Goal: Task Accomplishment & Management: Complete application form

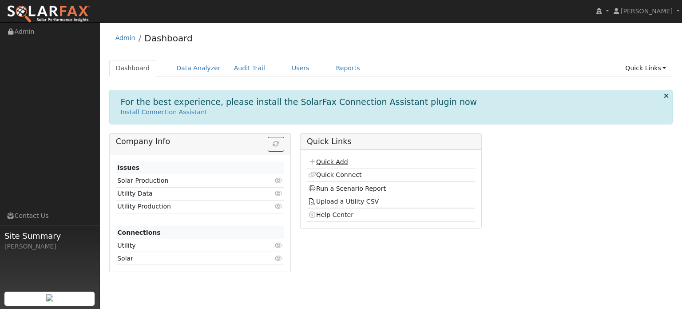
click at [345, 161] on link "Quick Add" at bounding box center [328, 161] width 40 height 7
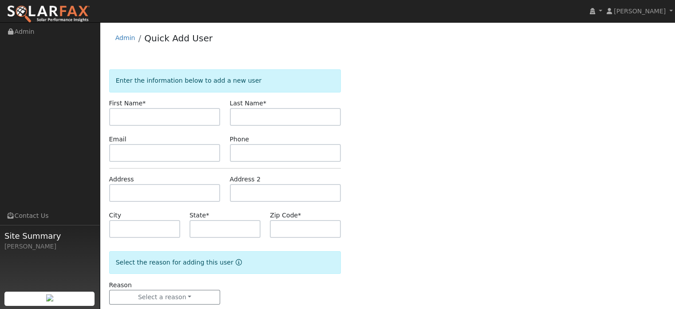
click at [119, 115] on input "text" at bounding box center [164, 117] width 111 height 18
type input "Mishal"
click at [257, 115] on input "text" at bounding box center [285, 117] width 111 height 18
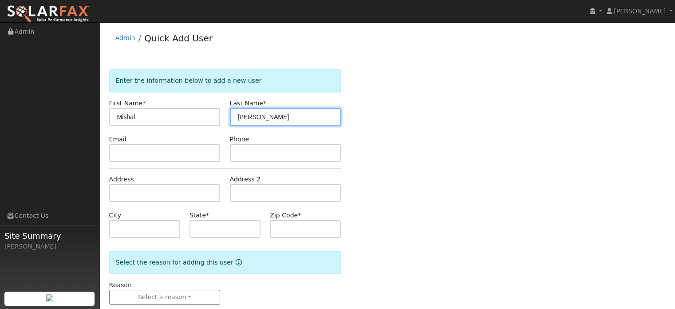
type input "Franz"
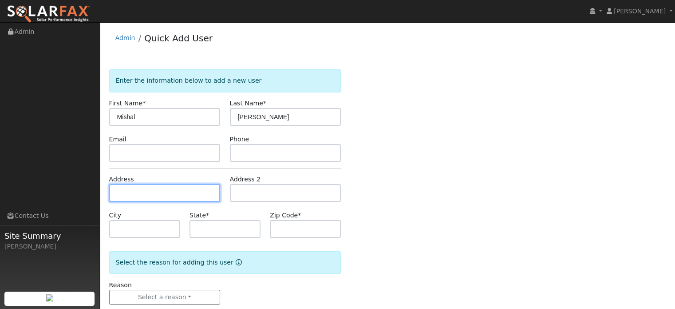
click at [128, 194] on input "text" at bounding box center [164, 193] width 111 height 18
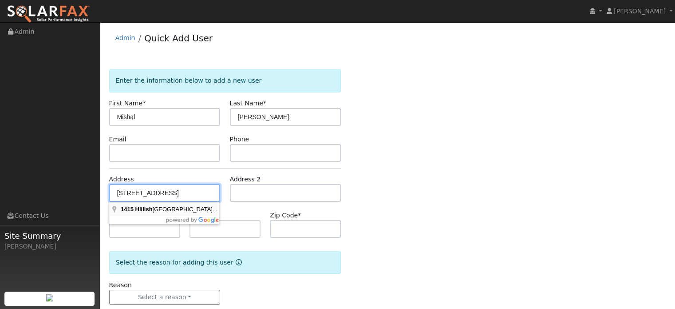
type input "[STREET_ADDRESS]"
type input "Meadow Vista"
type input "CA"
type input "95722"
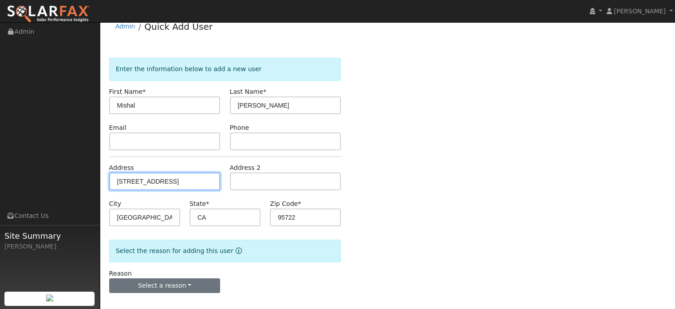
scroll to position [17, 0]
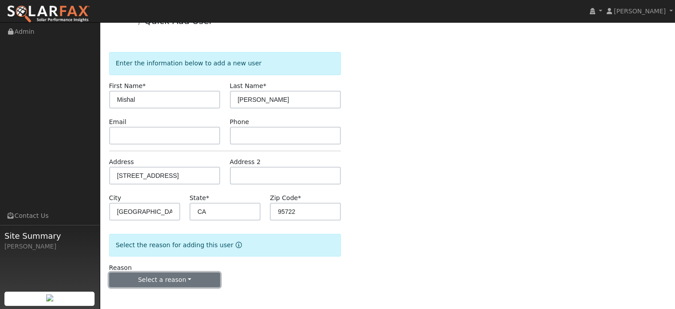
click at [156, 273] on button "Select a reason" at bounding box center [164, 279] width 111 height 15
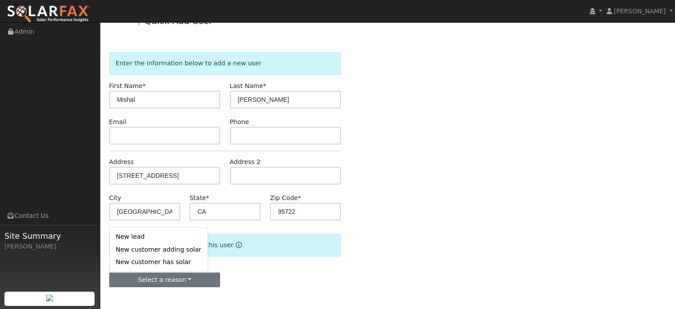
click at [153, 248] on link "New customer adding solar" at bounding box center [159, 249] width 98 height 12
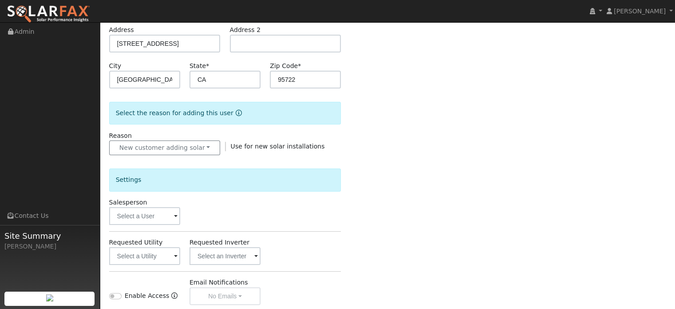
scroll to position [150, 0]
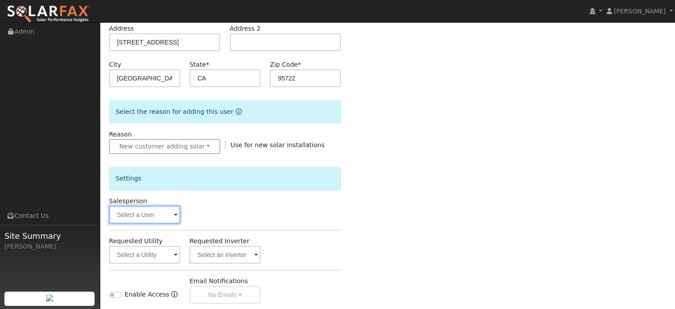
click at [146, 214] on input "text" at bounding box center [144, 215] width 71 height 18
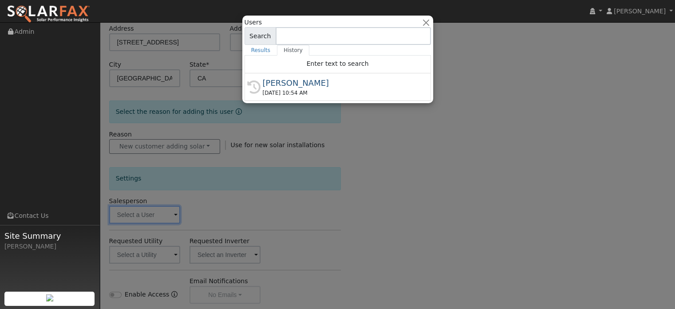
click at [276, 81] on div "[PERSON_NAME]" at bounding box center [342, 83] width 158 height 12
type input "[PERSON_NAME]"
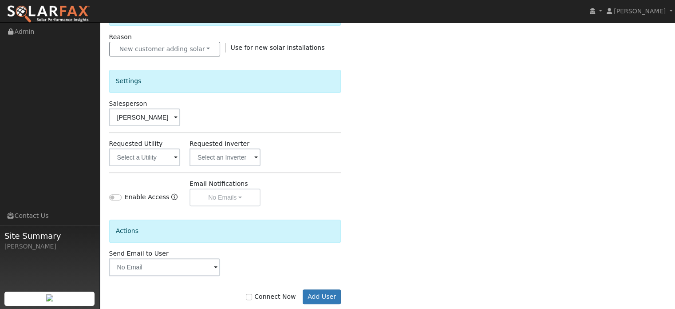
scroll to position [264, 0]
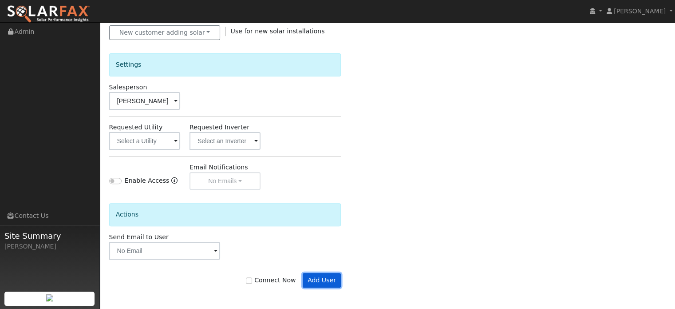
click at [315, 279] on button "Add User" at bounding box center [322, 280] width 39 height 15
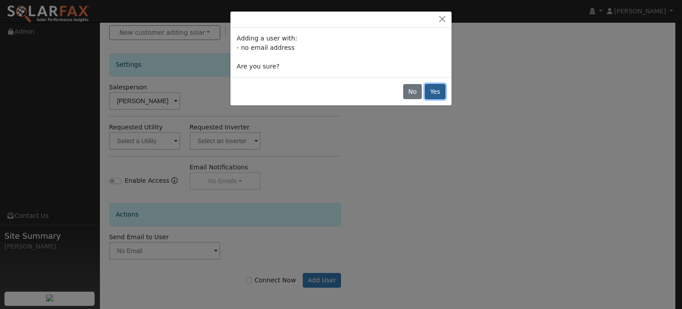
click at [439, 95] on button "Yes" at bounding box center [435, 91] width 20 height 15
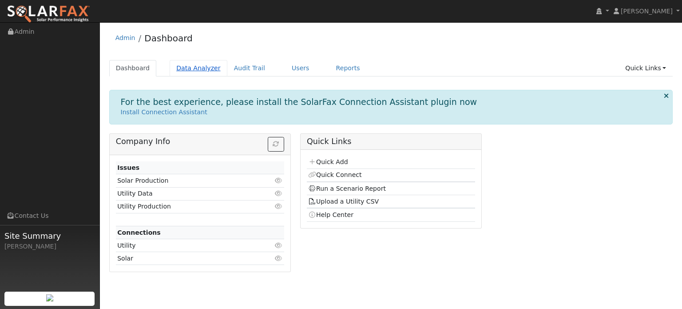
click at [189, 68] on link "Data Analyzer" at bounding box center [199, 68] width 58 height 16
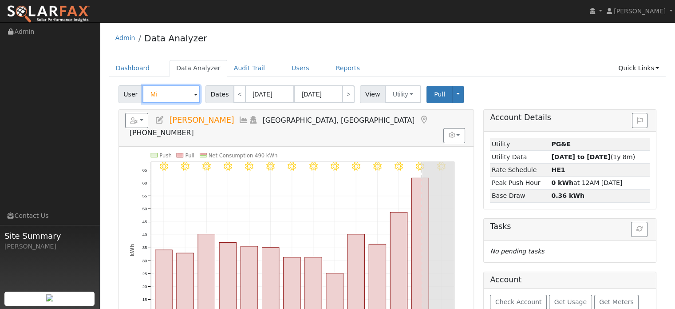
type input "M"
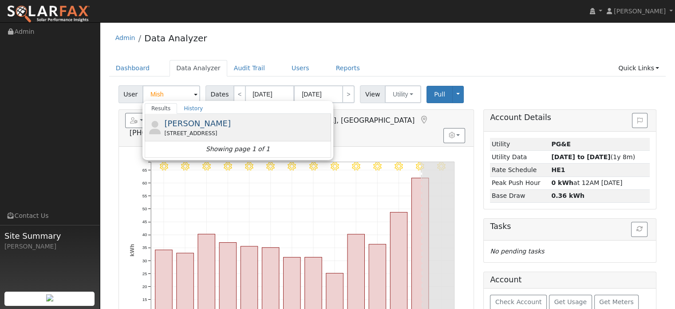
click at [213, 132] on div "[STREET_ADDRESS]" at bounding box center [246, 133] width 165 height 8
type input "[PERSON_NAME]"
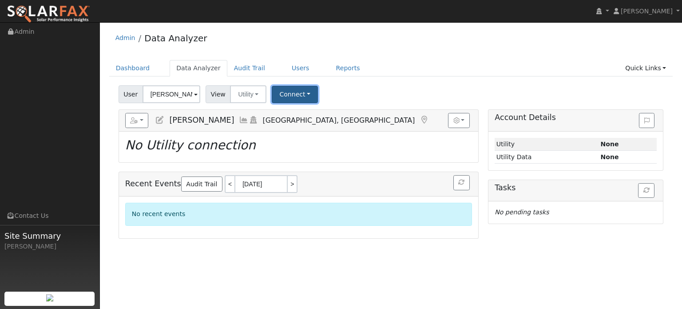
click at [282, 94] on button "Connect" at bounding box center [295, 94] width 46 height 17
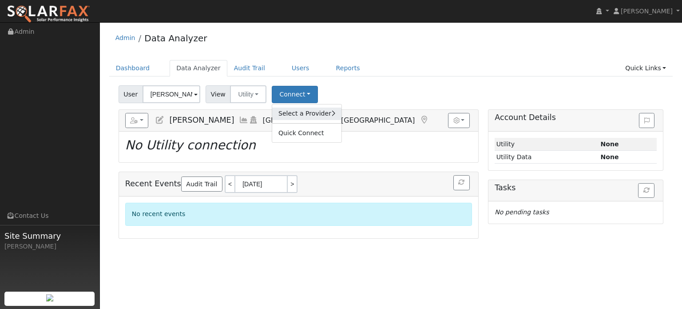
click at [301, 114] on link "Select a Provider" at bounding box center [306, 113] width 69 height 12
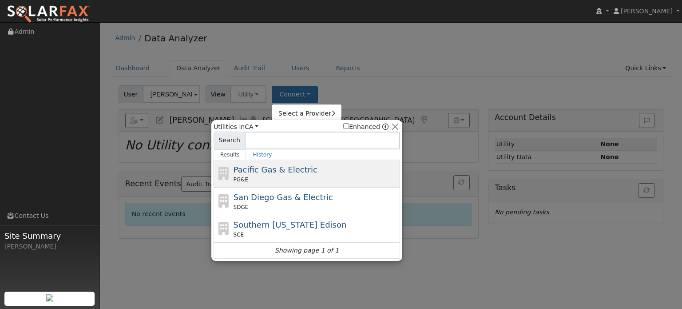
click at [272, 168] on span "Pacific Gas & Electric" at bounding box center [276, 169] width 84 height 9
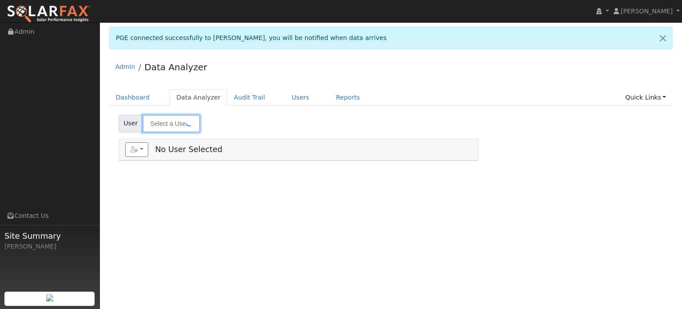
type input "[PERSON_NAME]"
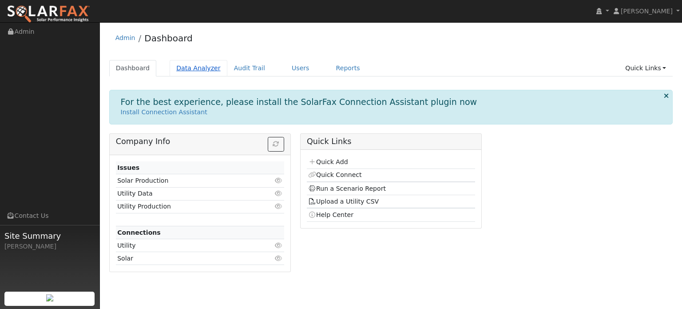
click at [201, 67] on link "Data Analyzer" at bounding box center [199, 68] width 58 height 16
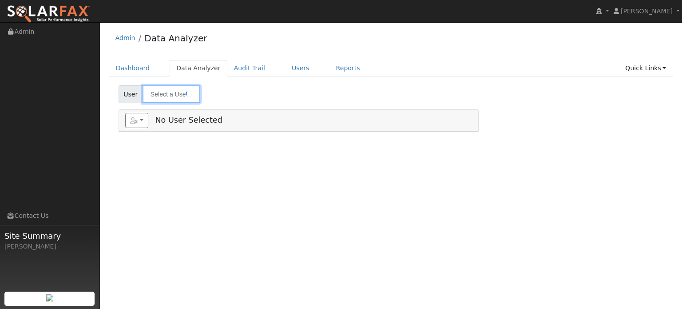
type input "[PERSON_NAME]"
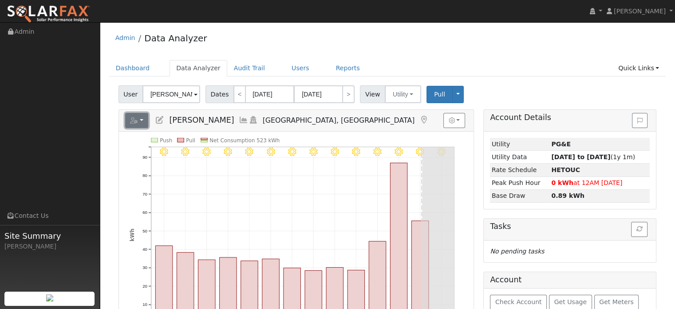
click at [142, 117] on button "button" at bounding box center [137, 120] width 24 height 15
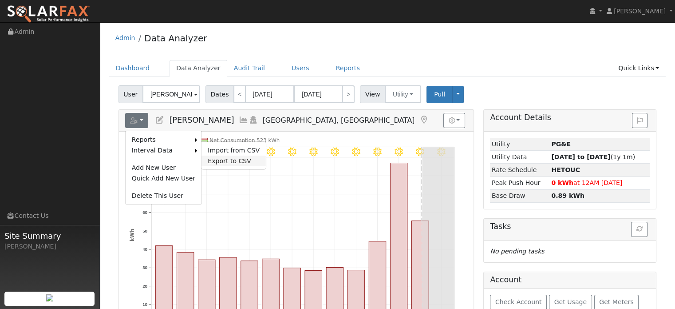
click at [211, 163] on link "Export to CSV" at bounding box center [234, 160] width 64 height 11
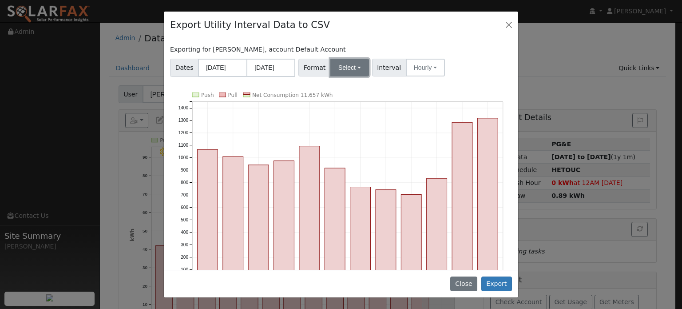
click at [355, 67] on button "Select" at bounding box center [349, 68] width 39 height 18
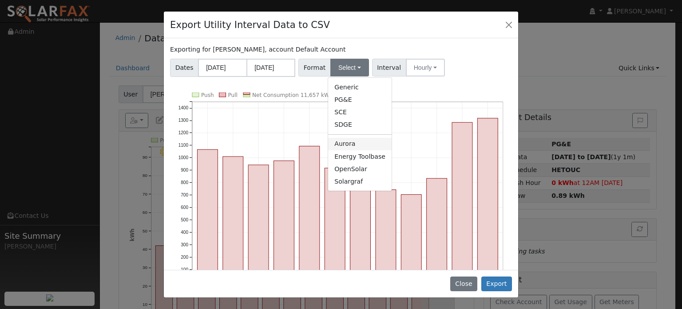
click at [341, 148] on link "Aurora" at bounding box center [359, 144] width 63 height 12
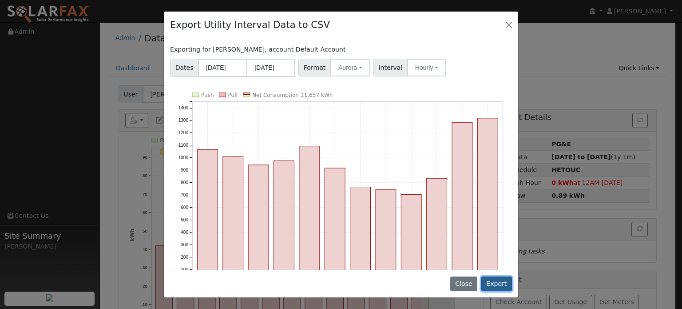
click at [499, 282] on button "Export" at bounding box center [496, 283] width 31 height 15
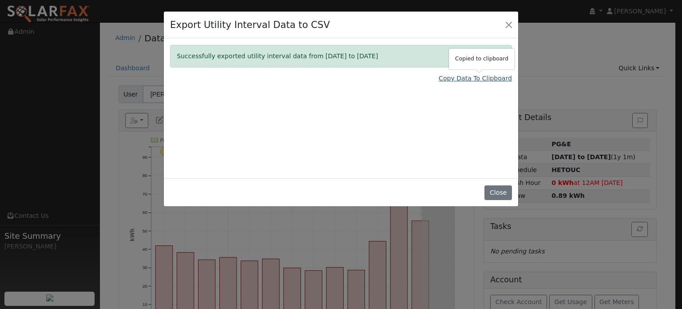
click at [478, 78] on link "Copy Data To Clipboard" at bounding box center [475, 78] width 73 height 9
click at [507, 28] on button "Close" at bounding box center [509, 24] width 12 height 12
